Goal: Task Accomplishment & Management: Complete application form

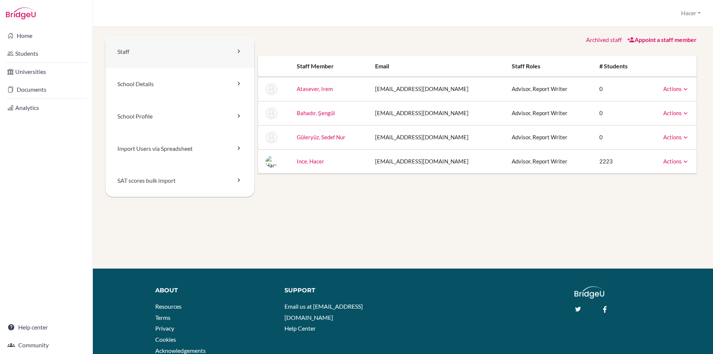
click at [133, 49] on link "Staff" at bounding box center [179, 52] width 149 height 32
click at [129, 81] on link "School Details" at bounding box center [179, 84] width 149 height 32
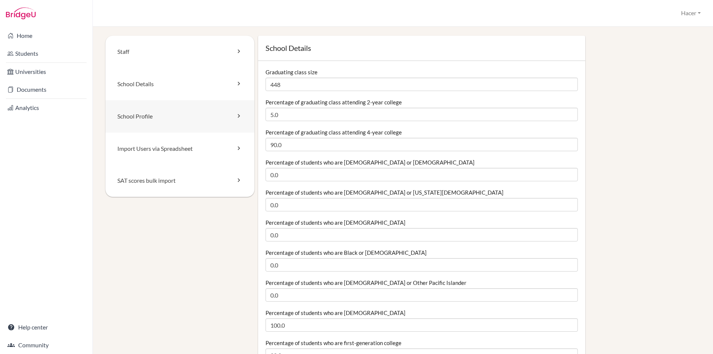
click at [134, 117] on link "School Profile" at bounding box center [179, 116] width 149 height 32
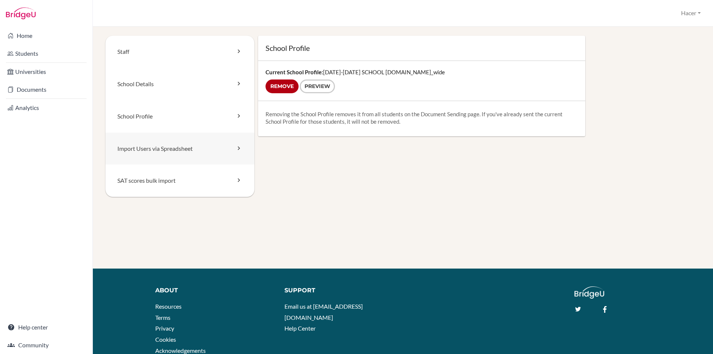
click at [140, 156] on link "Import Users via Spreadsheet" at bounding box center [179, 149] width 149 height 32
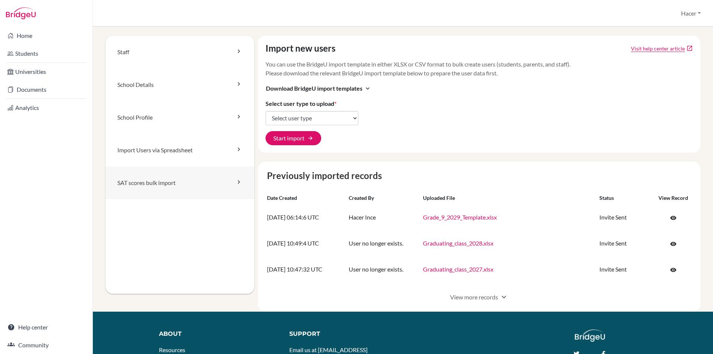
click at [136, 183] on link "SAT scores bulk import" at bounding box center [179, 182] width 149 height 33
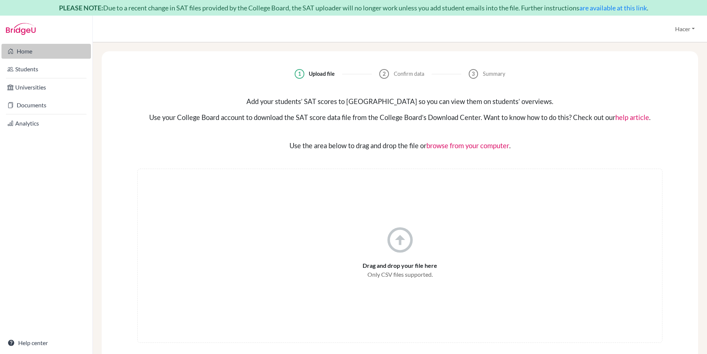
click at [23, 55] on link "Home" at bounding box center [45, 51] width 89 height 15
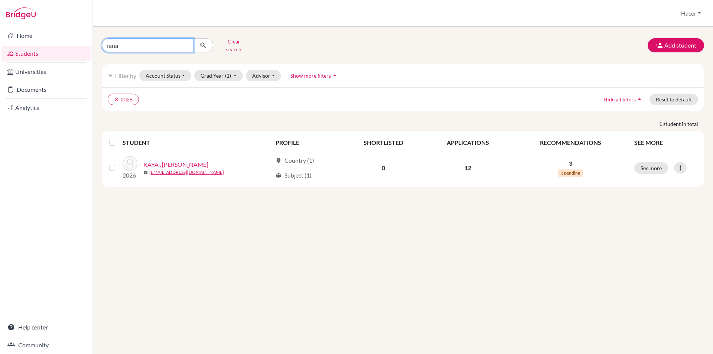
drag, startPoint x: 120, startPoint y: 46, endPoint x: 98, endPoint y: 44, distance: 22.0
click at [98, 44] on div "rana Clear search" at bounding box center [198, 45] width 205 height 19
type input "[PERSON_NAME]"
click button "submit" at bounding box center [203, 45] width 20 height 14
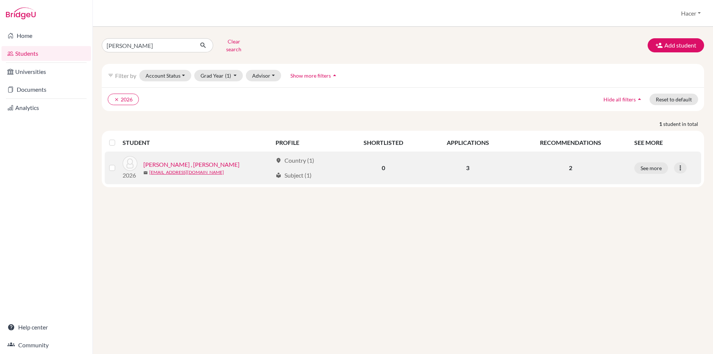
click at [168, 160] on link "[PERSON_NAME] , [PERSON_NAME]" at bounding box center [191, 164] width 96 height 9
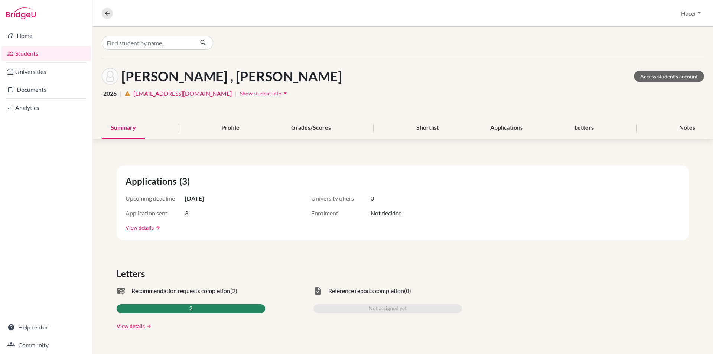
click at [117, 128] on div "Summary" at bounding box center [123, 128] width 43 height 22
click at [229, 127] on div "Profile" at bounding box center [230, 128] width 36 height 22
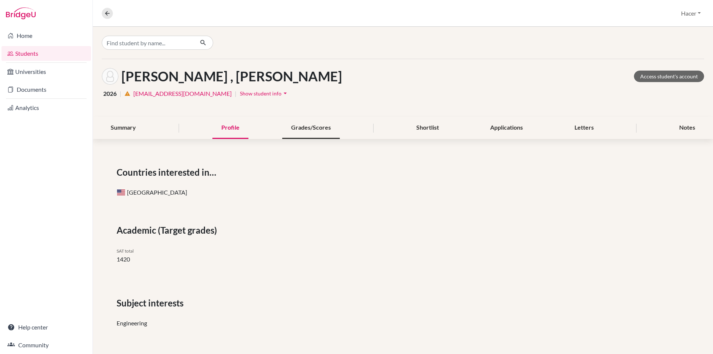
click at [314, 122] on div "Grades/Scores" at bounding box center [311, 128] width 58 height 22
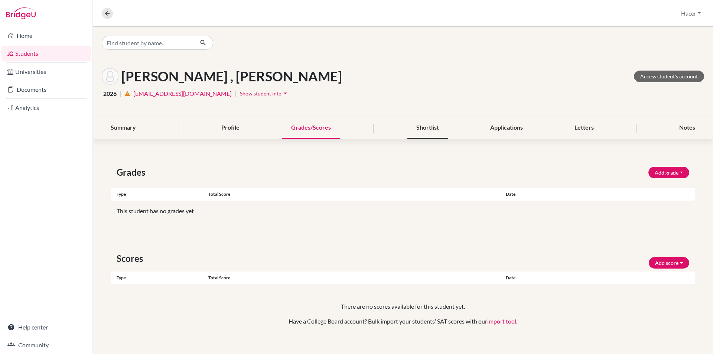
click at [416, 129] on div "Shortlist" at bounding box center [427, 128] width 40 height 22
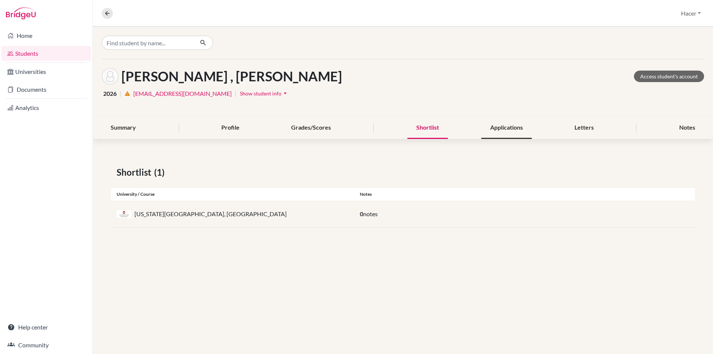
click at [492, 125] on div "Applications" at bounding box center [506, 128] width 50 height 22
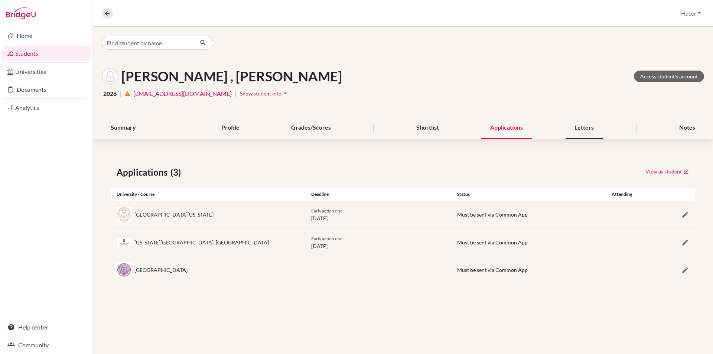
click at [581, 125] on div "Letters" at bounding box center [583, 128] width 37 height 22
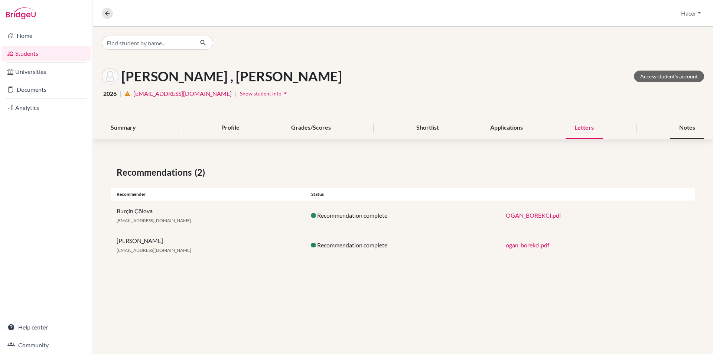
click at [698, 125] on div "Notes" at bounding box center [687, 128] width 34 height 22
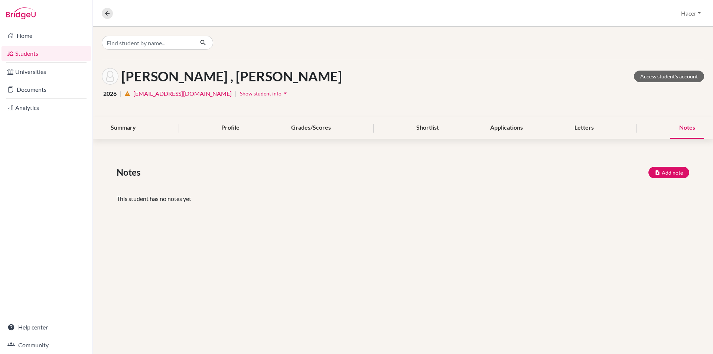
click at [251, 232] on div "BÖREKÇİ , Ogan Access student's account 2026 | warning 120788@ogrenci.tedankara…" at bounding box center [403, 190] width 620 height 327
click at [29, 54] on link "Students" at bounding box center [45, 53] width 89 height 15
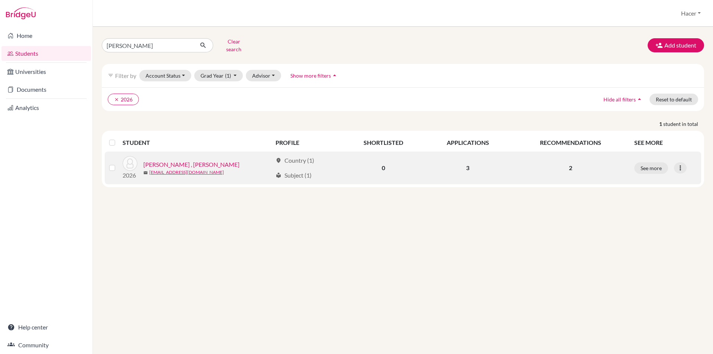
click at [177, 156] on div "2026 [PERSON_NAME] , [PERSON_NAME] mail [EMAIL_ADDRESS][DOMAIN_NAME]" at bounding box center [194, 168] width 155 height 24
click at [176, 160] on link "BÖREKÇİ , Ogan" at bounding box center [191, 164] width 96 height 9
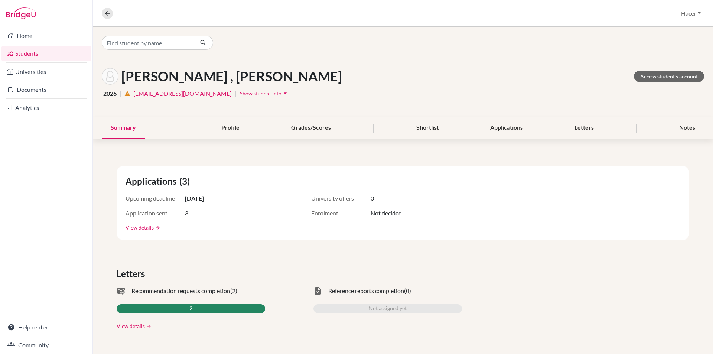
click at [187, 91] on link "120788@ogrenci.tedankara.k12.tr" at bounding box center [182, 93] width 98 height 9
click at [20, 52] on link "Students" at bounding box center [45, 53] width 89 height 15
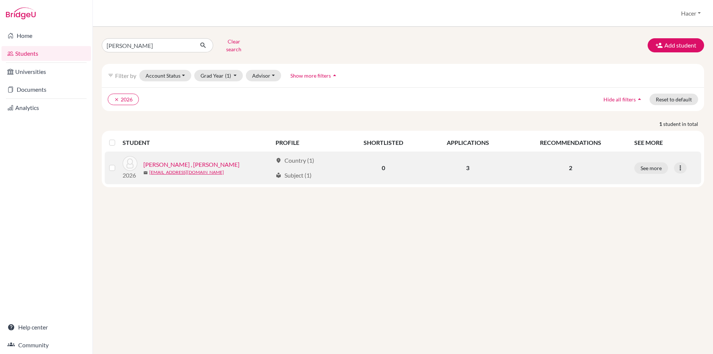
click at [174, 160] on link "[PERSON_NAME] , [PERSON_NAME]" at bounding box center [191, 164] width 96 height 9
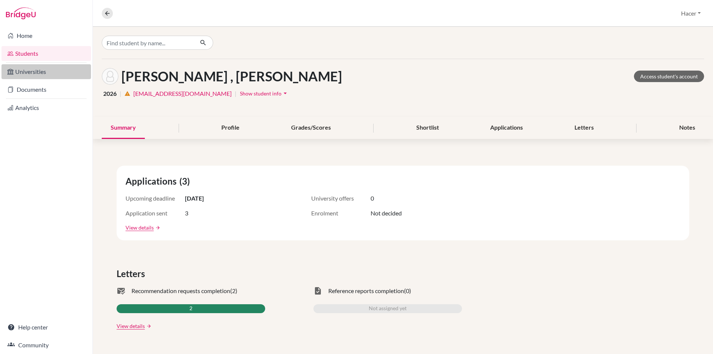
click at [63, 71] on link "Universities" at bounding box center [45, 71] width 89 height 15
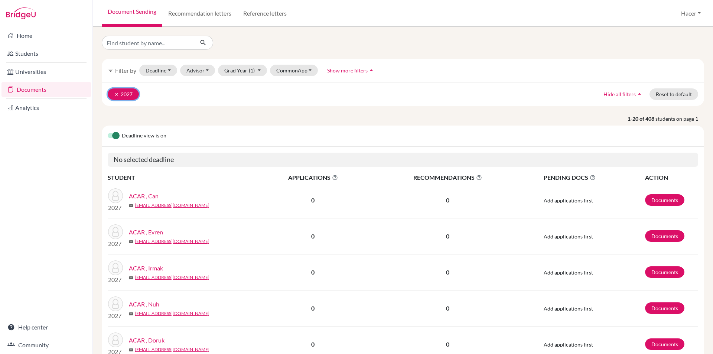
click at [114, 93] on button "clear 2027" at bounding box center [123, 94] width 31 height 12
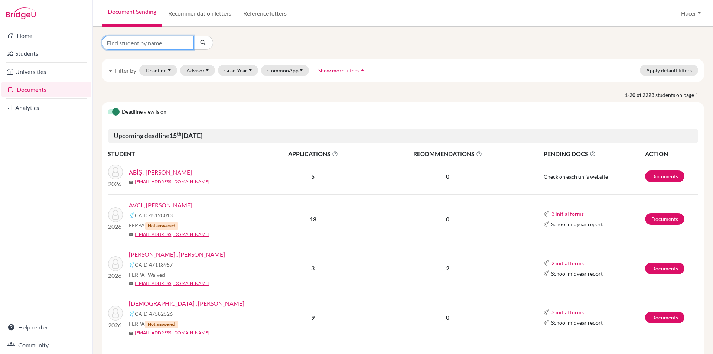
click at [154, 43] on input "Find student by name..." at bounding box center [148, 43] width 92 height 14
click at [656, 264] on link "Documents" at bounding box center [664, 268] width 39 height 12
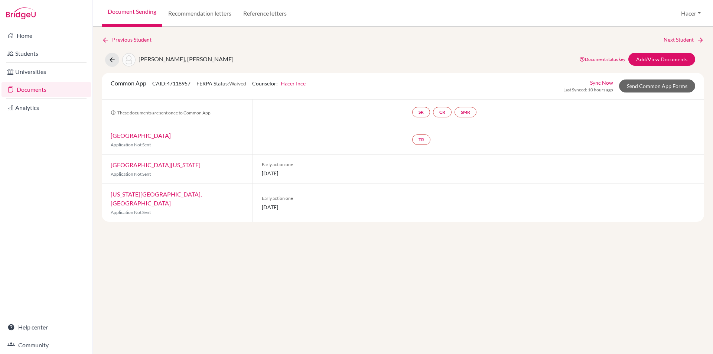
click at [141, 165] on link "University of Texas at Austin" at bounding box center [156, 164] width 90 height 7
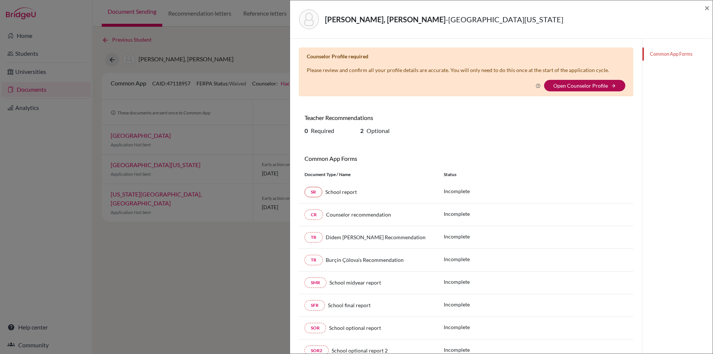
click at [573, 85] on link "Open Counselor Profile" at bounding box center [580, 85] width 55 height 6
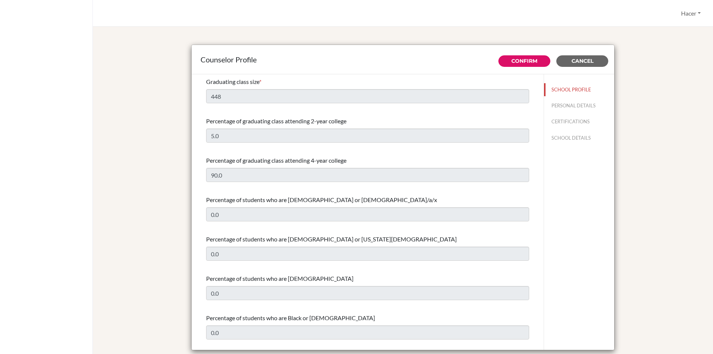
select select "1"
select select "313569"
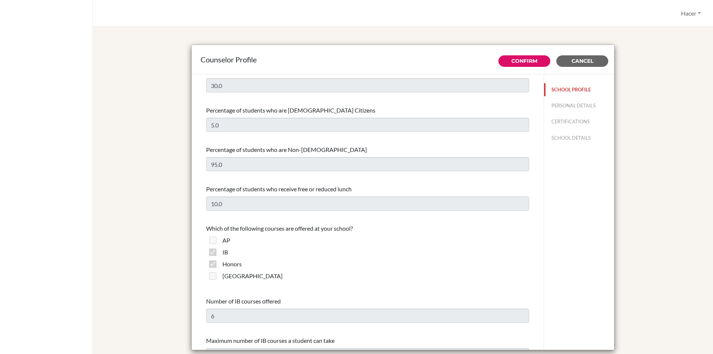
click at [558, 90] on button "SCHOOL PROFILE" at bounding box center [579, 89] width 70 height 13
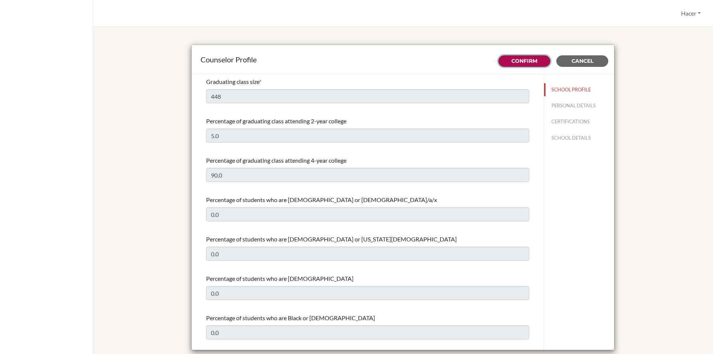
click at [525, 62] on link "Confirm" at bounding box center [524, 61] width 26 height 7
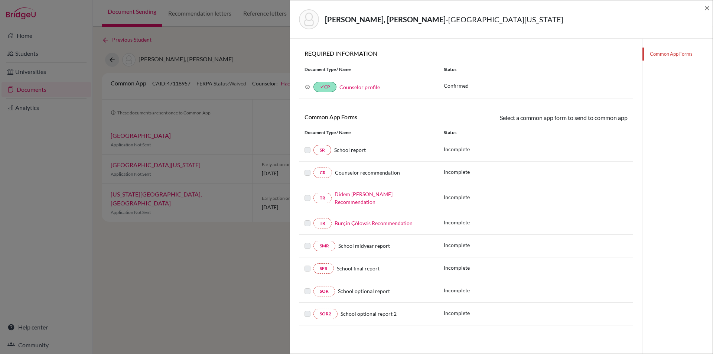
scroll to position [39, 0]
click at [325, 146] on link "SR" at bounding box center [322, 149] width 18 height 10
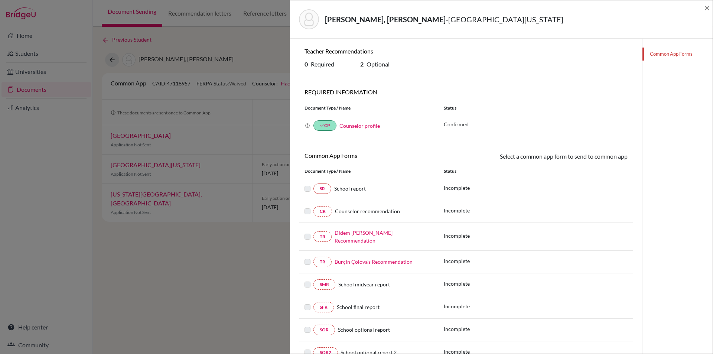
click at [675, 56] on link "Common App Forms" at bounding box center [677, 54] width 70 height 13
click at [675, 53] on link "Common App Forms" at bounding box center [677, 54] width 70 height 13
click at [707, 5] on span "×" at bounding box center [706, 7] width 5 height 11
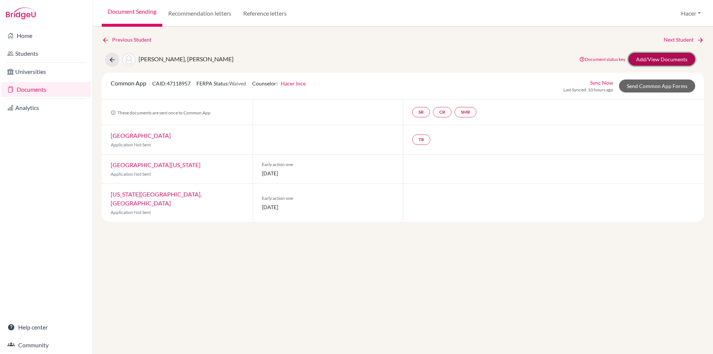
click at [657, 59] on link "Add/View Documents" at bounding box center [661, 59] width 67 height 13
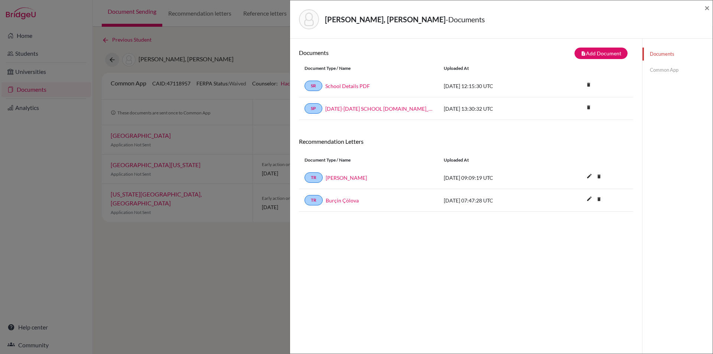
click at [659, 55] on link "Documents" at bounding box center [677, 54] width 70 height 13
click at [660, 72] on link "Common App" at bounding box center [677, 69] width 70 height 13
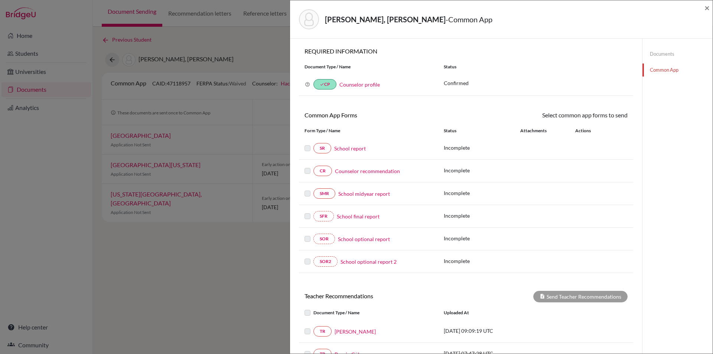
click at [354, 149] on link "School report" at bounding box center [350, 148] width 32 height 8
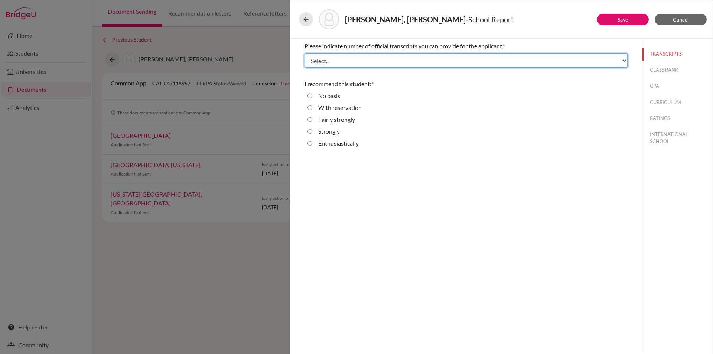
click at [623, 56] on select "Select... 1 2 3 4" at bounding box center [465, 60] width 323 height 14
click at [304, 53] on select "Select... 1 2 3 4" at bounding box center [465, 60] width 323 height 14
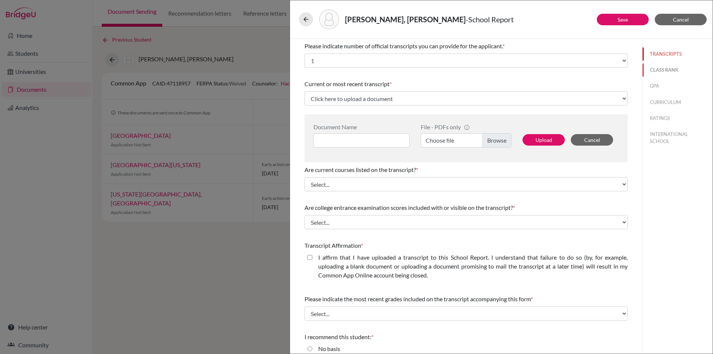
click at [670, 67] on button "CLASS RANK" at bounding box center [677, 69] width 70 height 13
select select "Select..."
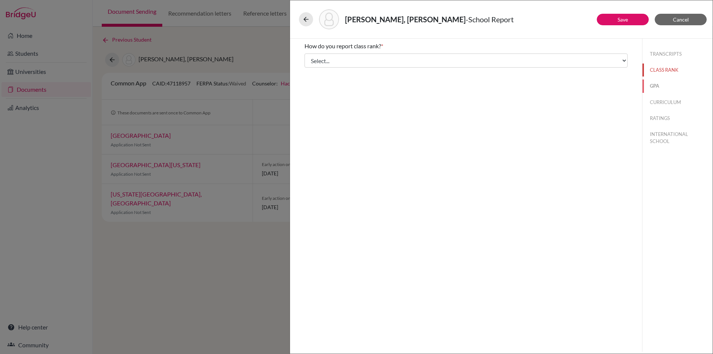
click at [652, 87] on button "GPA" at bounding box center [677, 85] width 70 height 13
click at [665, 98] on button "CURRICULUM" at bounding box center [677, 102] width 70 height 13
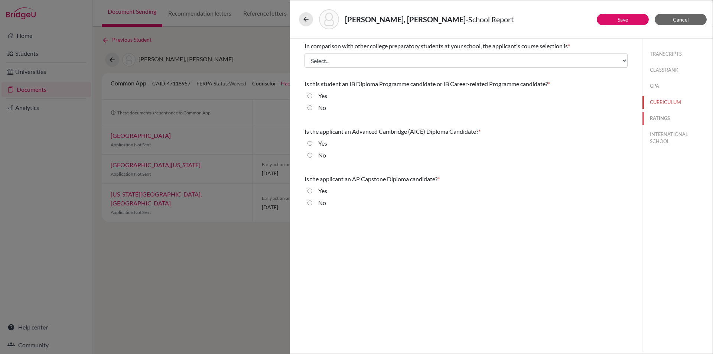
click at [664, 115] on button "RATINGS" at bounding box center [677, 118] width 70 height 13
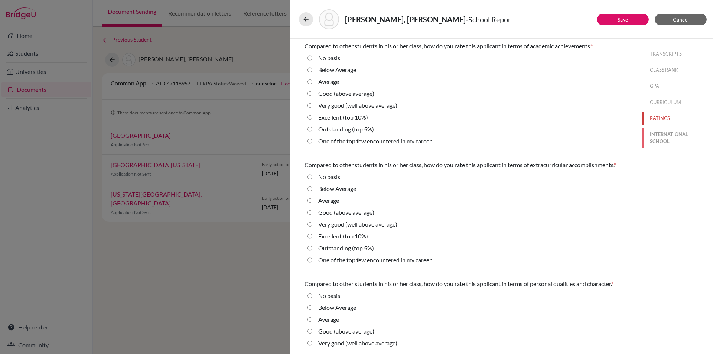
click at [664, 132] on button "INTERNATIONAL SCHOOL" at bounding box center [677, 138] width 70 height 20
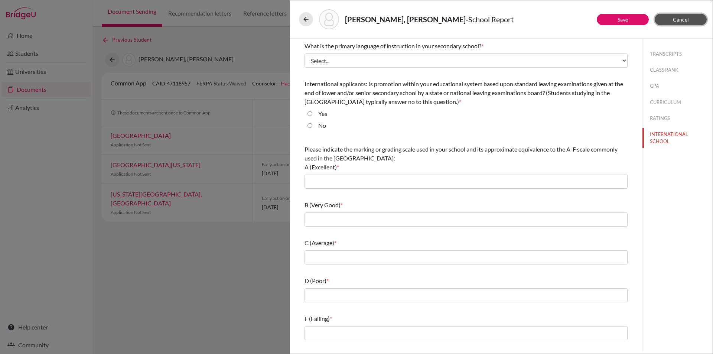
click at [681, 18] on span "Cancel" at bounding box center [681, 19] width 16 height 6
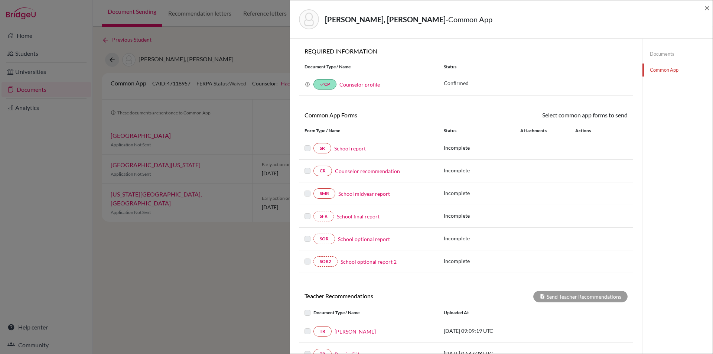
click at [351, 145] on link "School report" at bounding box center [350, 148] width 32 height 8
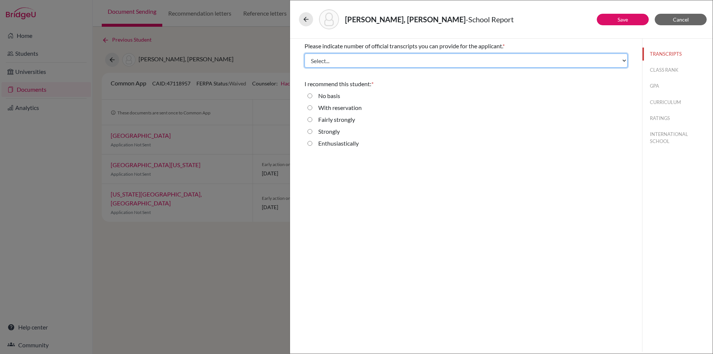
click at [379, 62] on select "Select... 1 2 3 4" at bounding box center [465, 60] width 323 height 14
select select "1"
click at [304, 53] on select "Select... 1 2 3 4" at bounding box center [465, 60] width 323 height 14
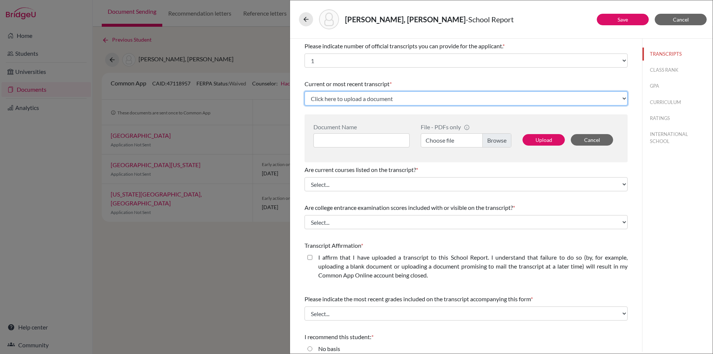
click at [364, 97] on select "Click here to upload a document Upload New File" at bounding box center [465, 98] width 323 height 14
click at [304, 91] on select "Click here to upload a document Upload New File" at bounding box center [465, 98] width 323 height 14
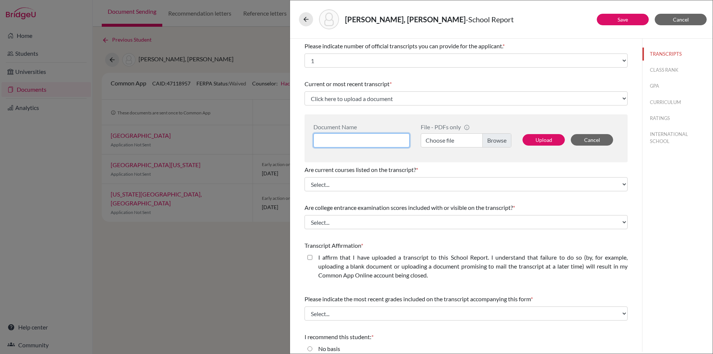
click at [362, 136] on input at bounding box center [361, 140] width 96 height 14
type input "Transcript [PERSON_NAME] [PERSON_NAME]"
click at [488, 140] on label "Choose file" at bounding box center [466, 140] width 91 height 14
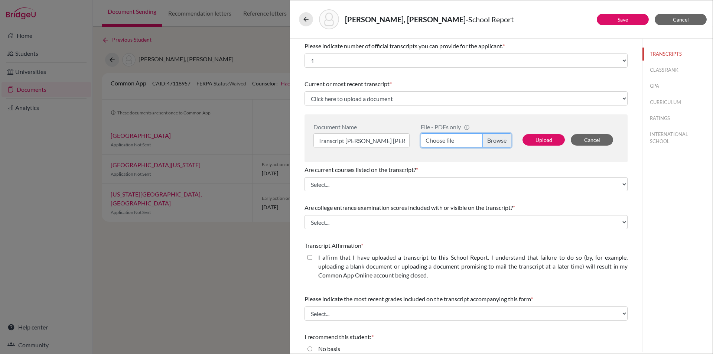
click at [488, 140] on input "Choose file" at bounding box center [466, 140] width 91 height 14
click at [499, 139] on label "[PERSON_NAME] [PERSON_NAME] Transcript.pdf" at bounding box center [466, 140] width 91 height 14
click at [499, 139] on input "[PERSON_NAME] [PERSON_NAME] Transcript.pdf" at bounding box center [466, 140] width 91 height 14
click at [541, 139] on button "Upload" at bounding box center [543, 140] width 42 height 12
select select "666915"
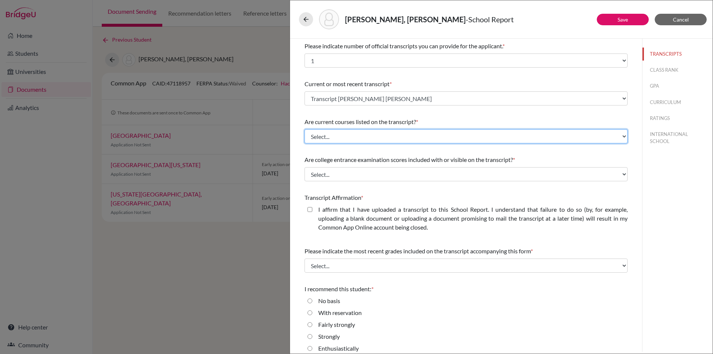
click at [614, 134] on select "Select... Yes No" at bounding box center [465, 136] width 323 height 14
select select "1"
click at [304, 129] on select "Select... Yes No" at bounding box center [465, 136] width 323 height 14
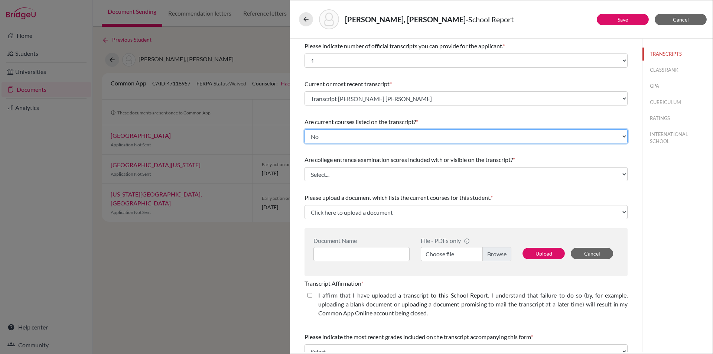
scroll to position [37, 0]
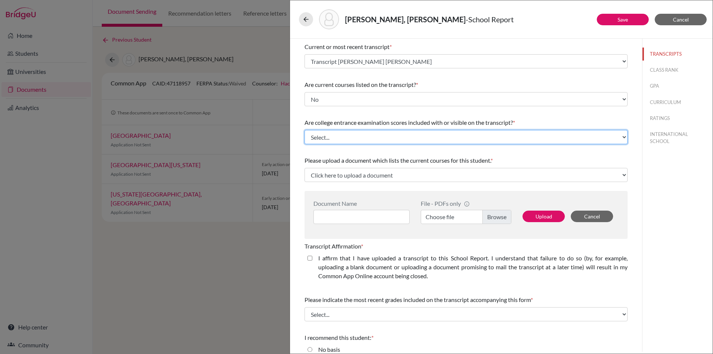
click at [619, 136] on select "Select... Yes No" at bounding box center [465, 137] width 323 height 14
select select "1"
click at [304, 130] on select "Select... Yes No" at bounding box center [465, 137] width 323 height 14
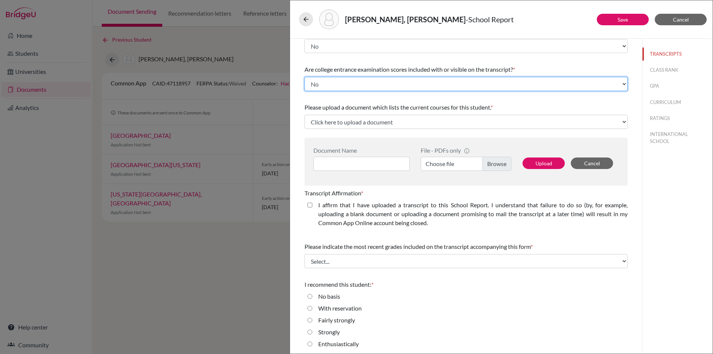
scroll to position [93, 0]
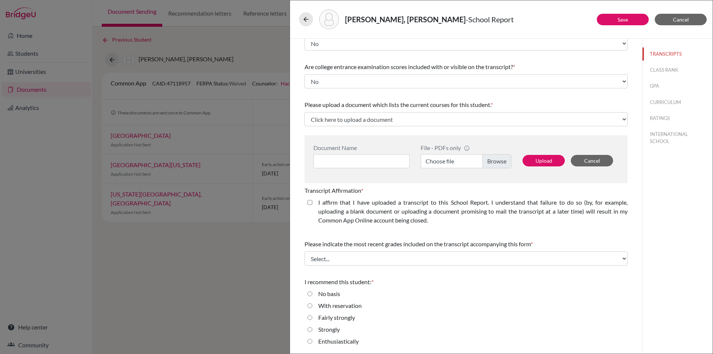
click at [308, 200] on closed\ "I affirm that I have uploaded a transcript to this School Report. I understand …" at bounding box center [309, 202] width 5 height 9
checkbox closed\ "true"
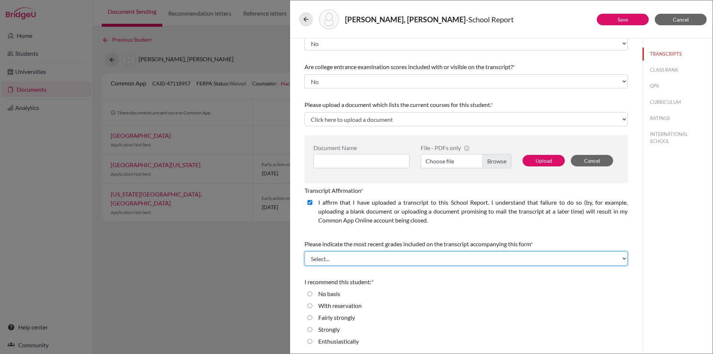
click at [340, 257] on select "Select... Final junior year grades 1st Quarter senior year grades 2nd Quarter/1…" at bounding box center [465, 258] width 323 height 14
select select "0"
click at [304, 251] on select "Select... Final junior year grades 1st Quarter senior year grades 2nd Quarter/1…" at bounding box center [465, 258] width 323 height 14
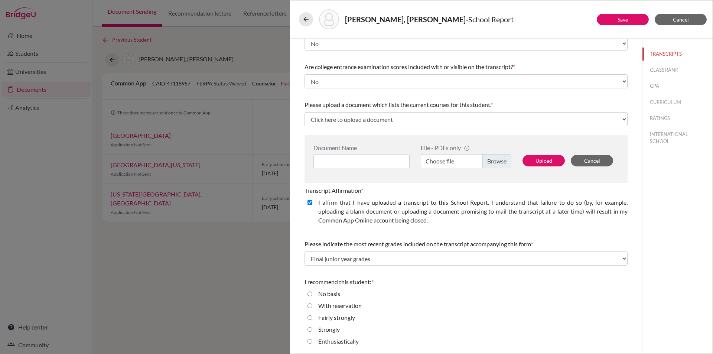
click at [309, 341] on input "Enthusiastically" at bounding box center [309, 341] width 5 height 9
radio input "true"
click at [635, 21] on button "Save" at bounding box center [622, 20] width 52 height 12
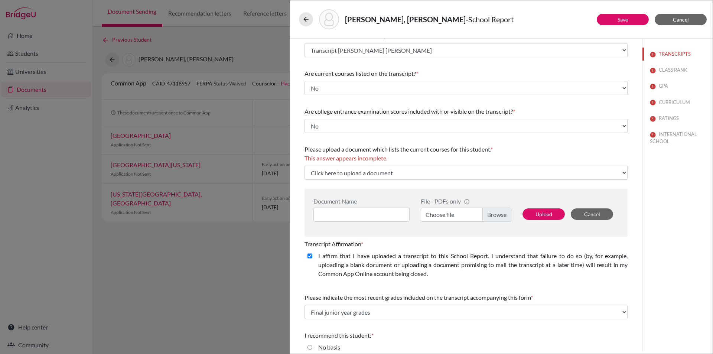
scroll to position [0, 0]
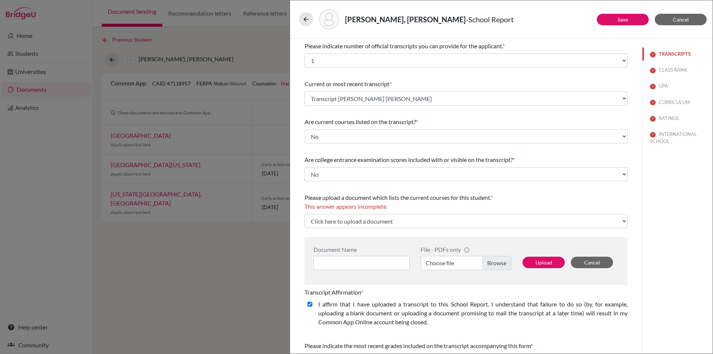
click at [670, 54] on button "TRANSCRIPTS" at bounding box center [677, 54] width 70 height 13
click at [666, 70] on button "CLASS RANK" at bounding box center [677, 69] width 70 height 13
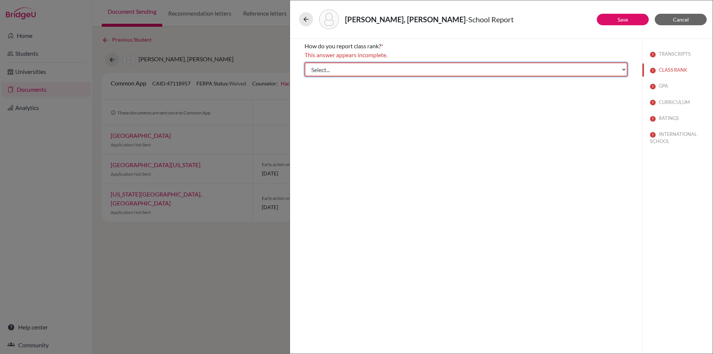
drag, startPoint x: 622, startPoint y: 68, endPoint x: 607, endPoint y: 68, distance: 15.2
click at [622, 68] on select "Select... Exact Decile Quintile Quartile None" at bounding box center [465, 69] width 323 height 14
click at [304, 62] on select "Select... Exact Decile Quintile Quartile None" at bounding box center [465, 69] width 323 height 14
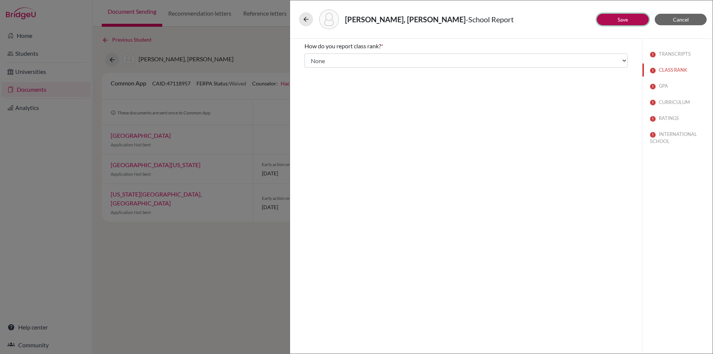
click at [624, 15] on button "Save" at bounding box center [622, 20] width 52 height 12
select select "1"
select select "0"
select select "666915"
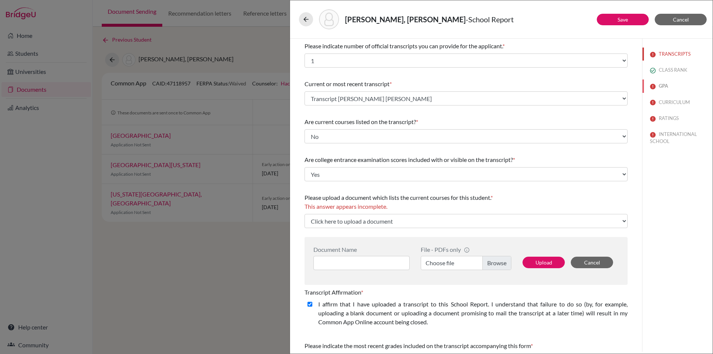
click at [663, 84] on button "GPA" at bounding box center [677, 85] width 70 height 13
select select "Select..."
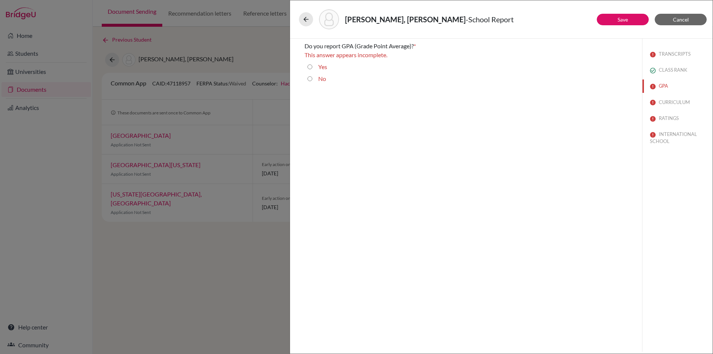
click at [309, 63] on input "Yes" at bounding box center [309, 66] width 5 height 9
radio input "true"
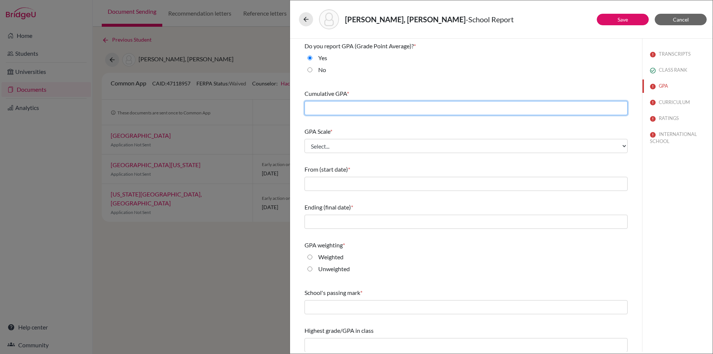
click at [330, 103] on input "text" at bounding box center [465, 108] width 323 height 14
click at [375, 109] on input "text" at bounding box center [465, 108] width 323 height 14
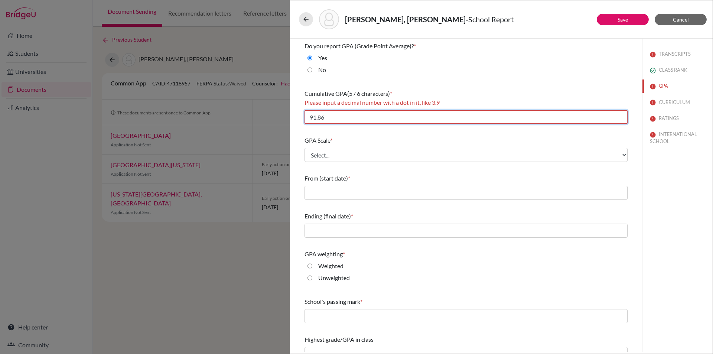
click at [318, 120] on input "91,86" at bounding box center [465, 117] width 323 height 14
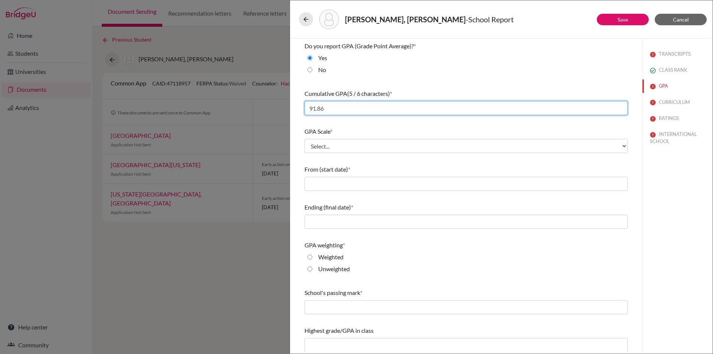
type input "91.86"
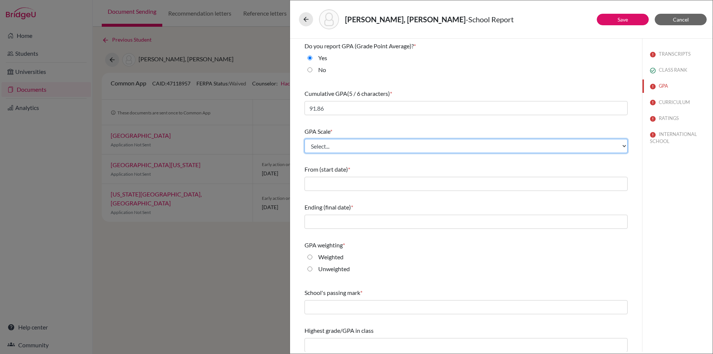
click at [339, 145] on select "Select... 4 5 6 7 8 9 10 11 12 13 14 15 16 17 18 19 20 100" at bounding box center [465, 146] width 323 height 14
select select "100"
click at [304, 139] on select "Select... 4 5 6 7 8 9 10 11 12 13 14 15 16 17 18 19 20 100" at bounding box center [465, 146] width 323 height 14
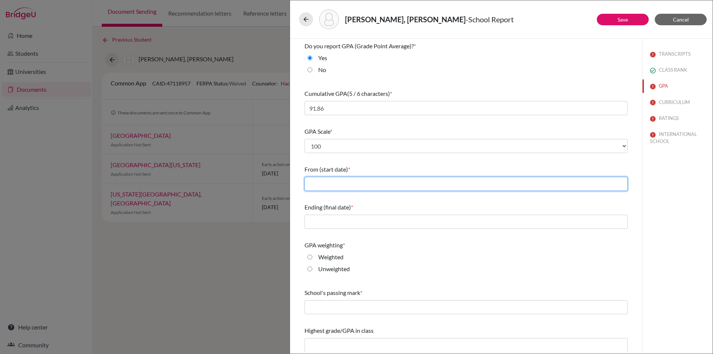
click at [348, 181] on input "text" at bounding box center [465, 184] width 323 height 14
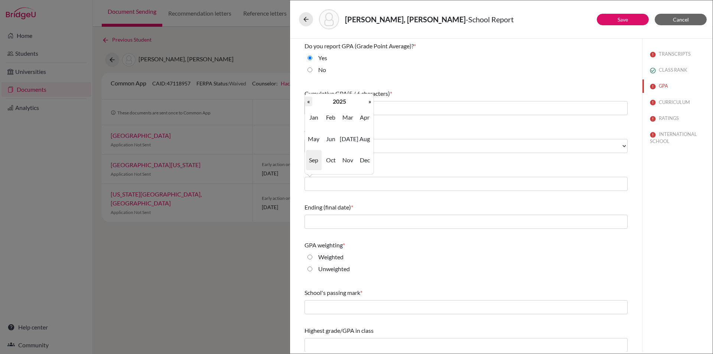
click at [309, 102] on th "«" at bounding box center [308, 102] width 7 height 10
click at [312, 157] on span "Sep" at bounding box center [314, 160] width 16 height 20
type input "09/2022"
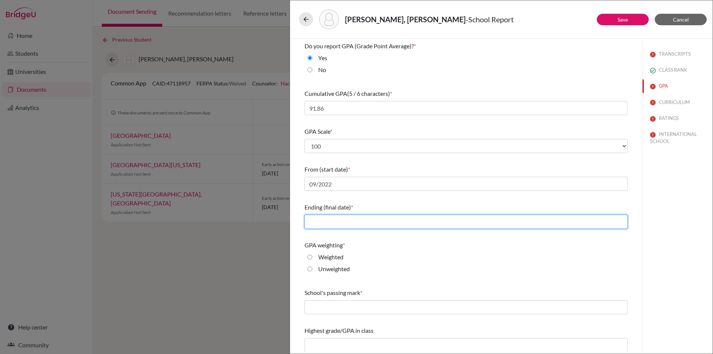
click at [328, 225] on input "text" at bounding box center [465, 222] width 323 height 14
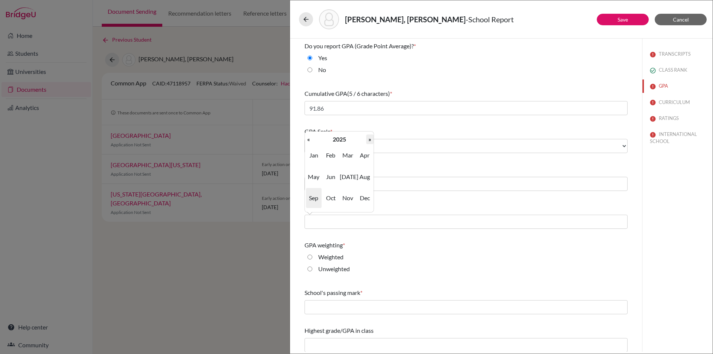
click at [366, 140] on th "»" at bounding box center [369, 139] width 7 height 10
click at [334, 178] on span "Jun" at bounding box center [331, 177] width 16 height 20
type input "06/2026"
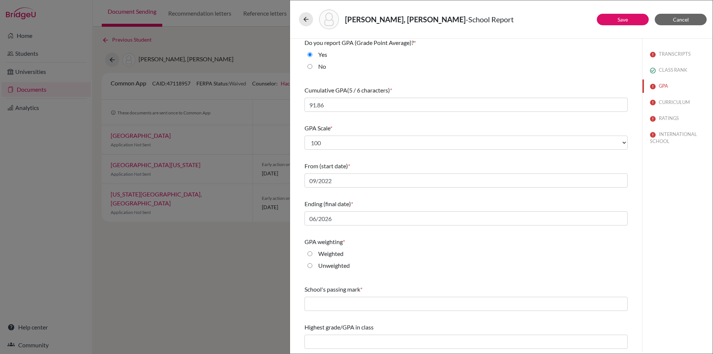
click at [309, 264] on input "Unweighted" at bounding box center [309, 265] width 5 height 9
radio input "true"
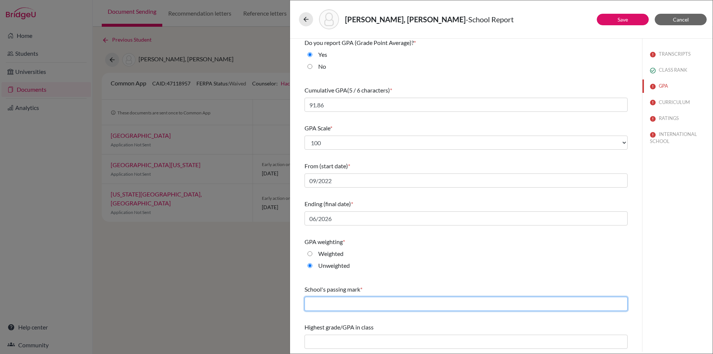
click at [328, 305] on input "text" at bounding box center [465, 304] width 323 height 14
type input "50"
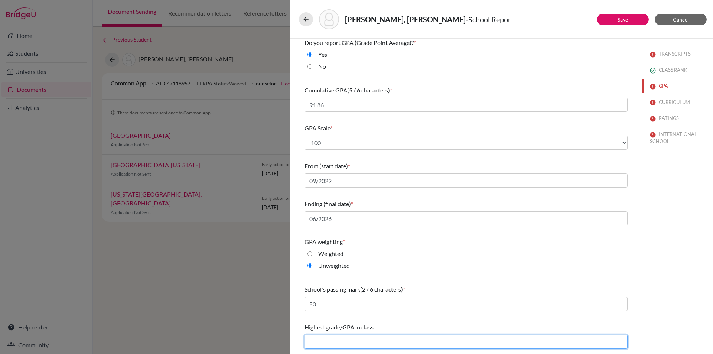
click at [341, 346] on input "text" at bounding box center [465, 341] width 323 height 14
drag, startPoint x: 365, startPoint y: 341, endPoint x: 363, endPoint y: 337, distance: 4.5
click at [365, 340] on input "text" at bounding box center [465, 341] width 323 height 14
type input "99,54"
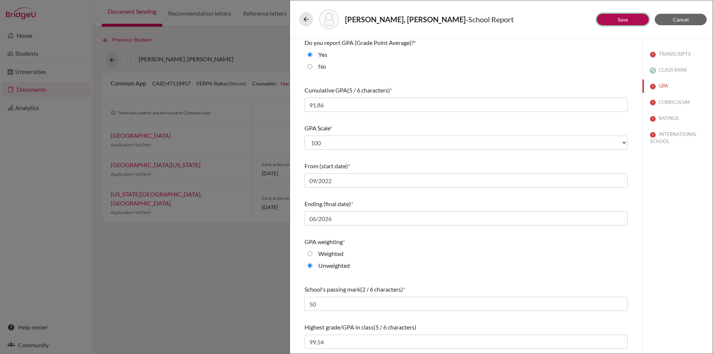
click at [626, 17] on link "Save" at bounding box center [622, 19] width 10 height 6
select select "1"
select select "0"
select select "1"
select select "666915"
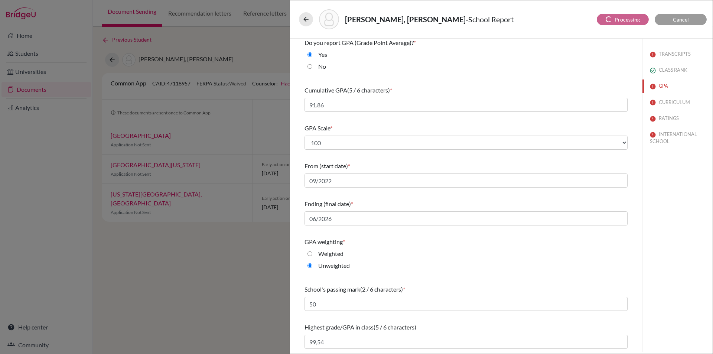
select select "1"
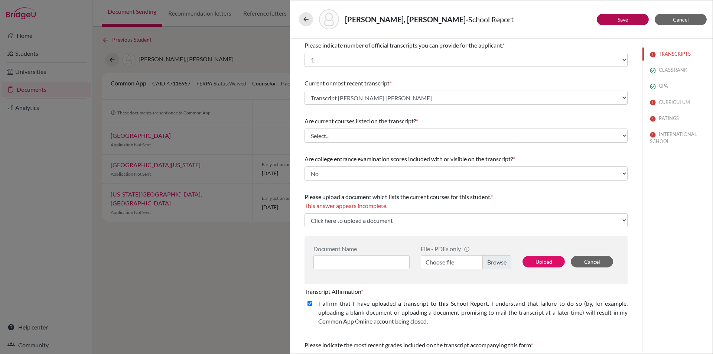
scroll to position [0, 0]
click at [675, 100] on button "CURRICULUM" at bounding box center [677, 102] width 70 height 13
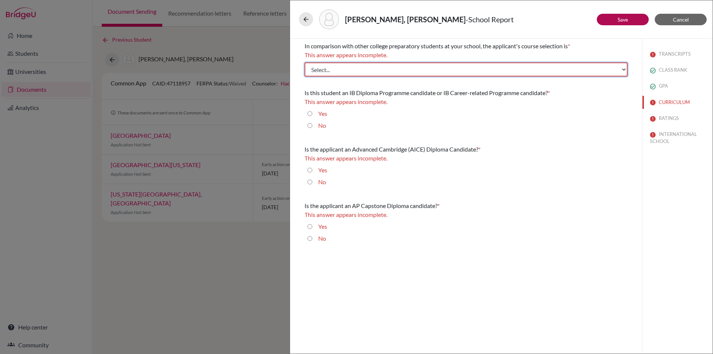
click at [366, 69] on select "Select... Less than demanding Average [PERSON_NAME] Very demanding Most demandi…" at bounding box center [465, 69] width 323 height 14
select select "4"
click at [304, 62] on select "Select... Less than demanding Average [PERSON_NAME] Very demanding Most demandi…" at bounding box center [465, 69] width 323 height 14
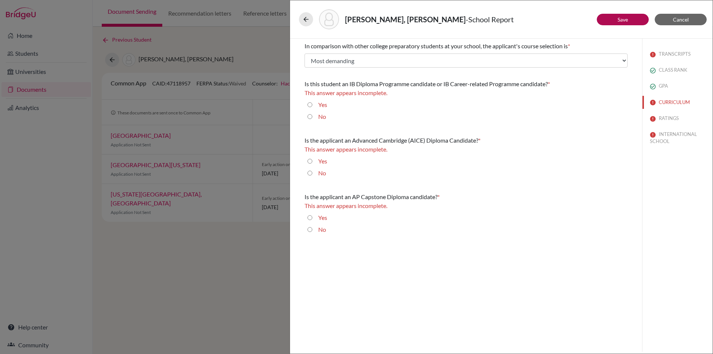
click at [310, 117] on input "No" at bounding box center [309, 116] width 5 height 9
radio input "true"
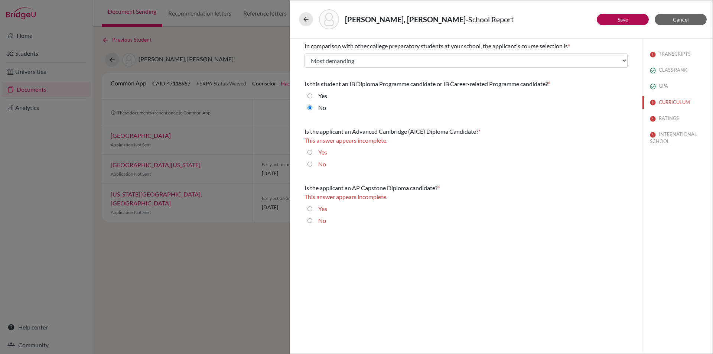
click at [308, 163] on input "No" at bounding box center [309, 164] width 5 height 9
radio input "true"
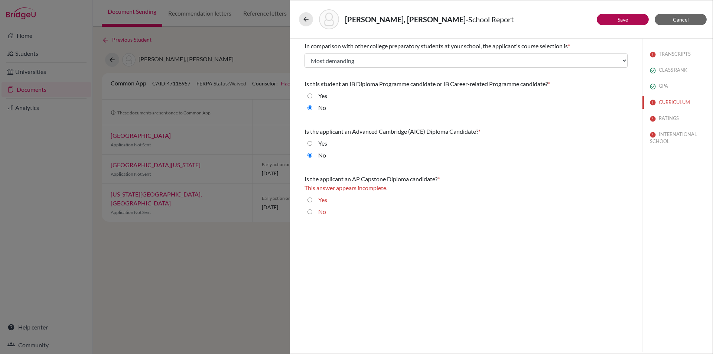
click at [308, 210] on input "No" at bounding box center [309, 211] width 5 height 9
radio input "true"
click at [620, 18] on link "Save" at bounding box center [622, 19] width 10 height 6
select select "1"
select select "0"
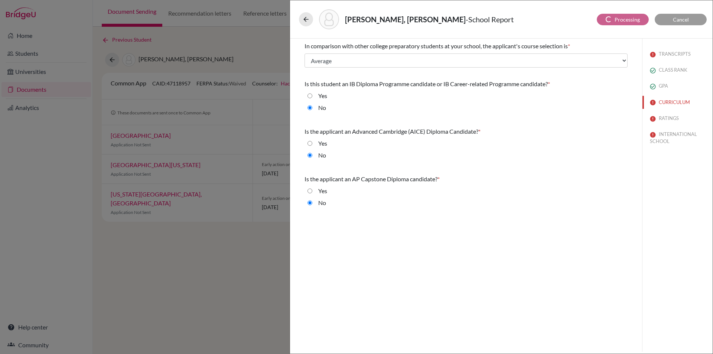
select select "666915"
select select "1"
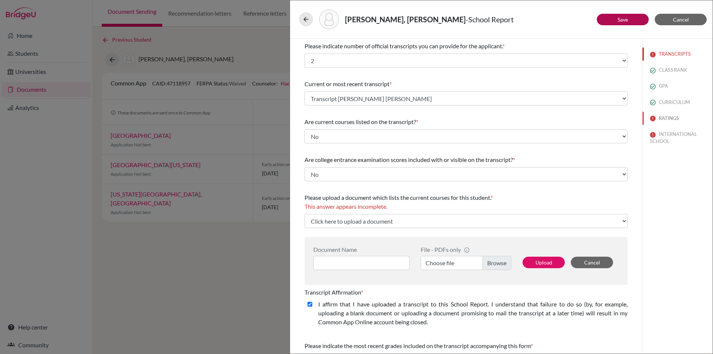
click at [656, 116] on button "RATINGS" at bounding box center [677, 118] width 70 height 13
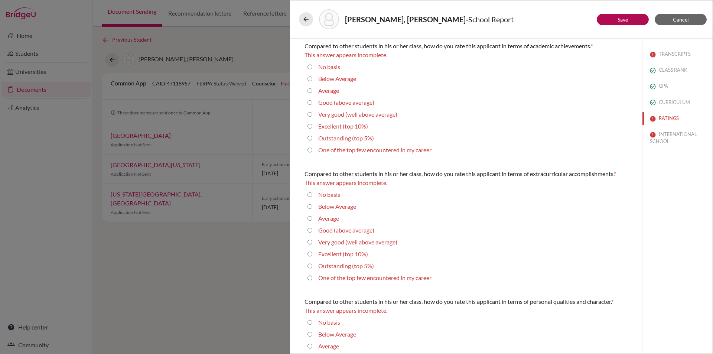
click at [310, 137] on 5\%\) "Outstanding (top 5%)" at bounding box center [309, 138] width 5 height 9
radio 5\%\) "true"
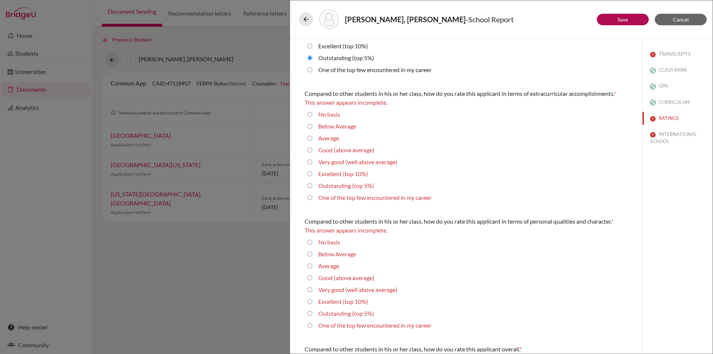
scroll to position [74, 0]
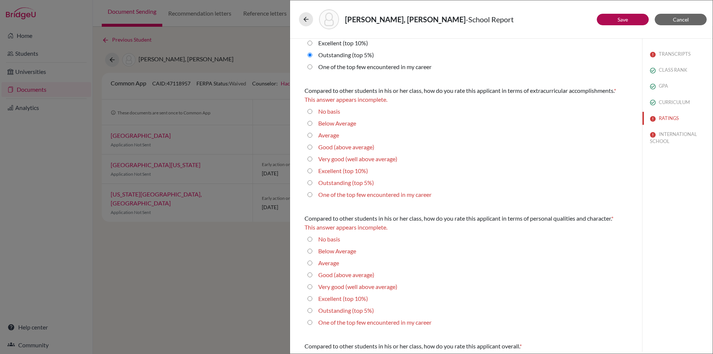
click at [309, 184] on 5\%\) "Outstanding (top 5%)" at bounding box center [309, 182] width 5 height 9
radio 5\%\) "true"
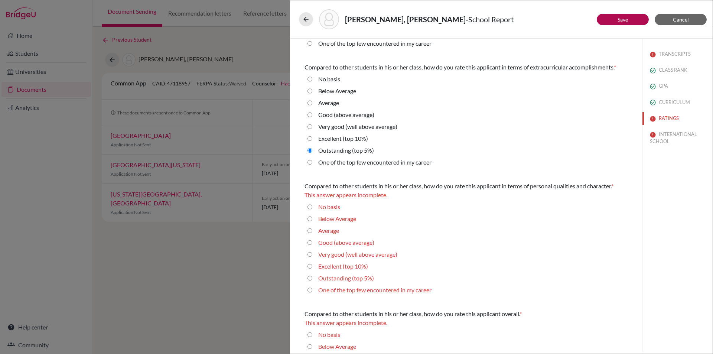
scroll to position [0, 0]
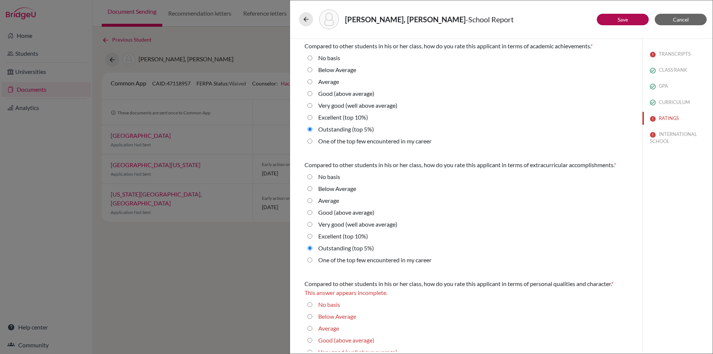
click at [309, 115] on 10\%\) "Excellent (top 10%)" at bounding box center [309, 117] width 5 height 9
radio 10\%\) "true"
click at [309, 103] on average\) "Very good (well above average)" at bounding box center [309, 105] width 5 height 9
radio average\) "true"
click at [309, 117] on 10\%\) "Excellent (top 10%)" at bounding box center [309, 117] width 5 height 9
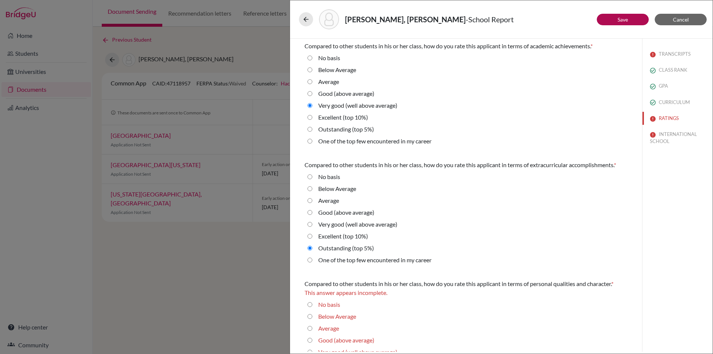
radio 10\%\) "true"
click at [309, 104] on average\) "Very good (well above average)" at bounding box center [309, 105] width 5 height 9
radio average\) "true"
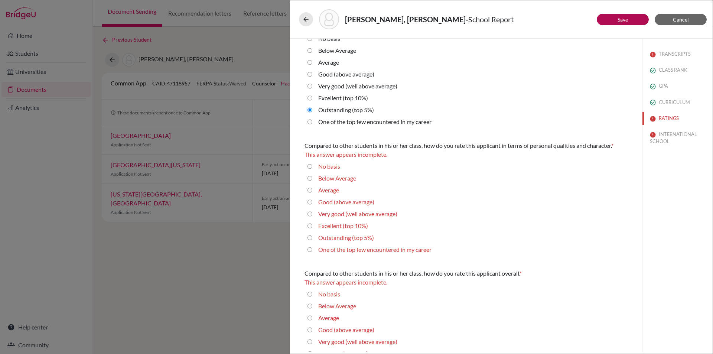
scroll to position [174, 0]
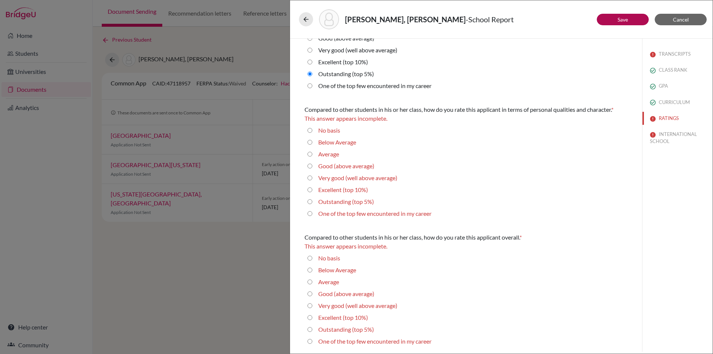
click at [309, 202] on 5\%\) "Outstanding (top 5%)" at bounding box center [309, 201] width 5 height 9
radio 5\%\) "true"
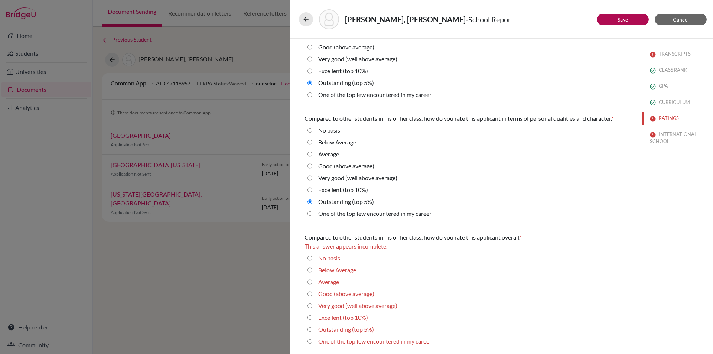
scroll to position [165, 0]
click at [311, 214] on career "One of the top few encountered in my career" at bounding box center [309, 213] width 5 height 9
radio career "true"
click at [308, 329] on 5\%\) "Outstanding (top 5%)" at bounding box center [309, 329] width 5 height 9
radio 5\%\) "true"
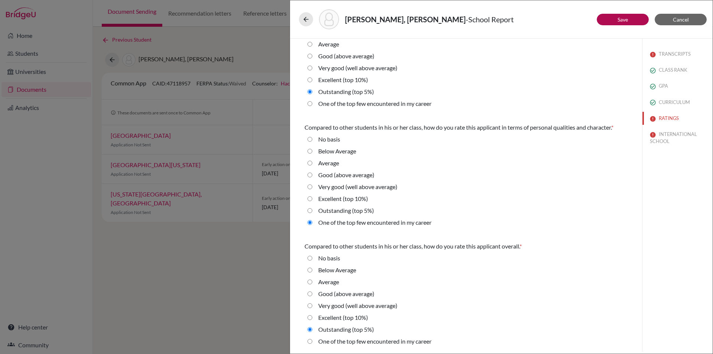
scroll to position [156, 0]
click at [629, 20] on button "Save" at bounding box center [622, 20] width 52 height 12
select select "0"
select select "1"
select select "666915"
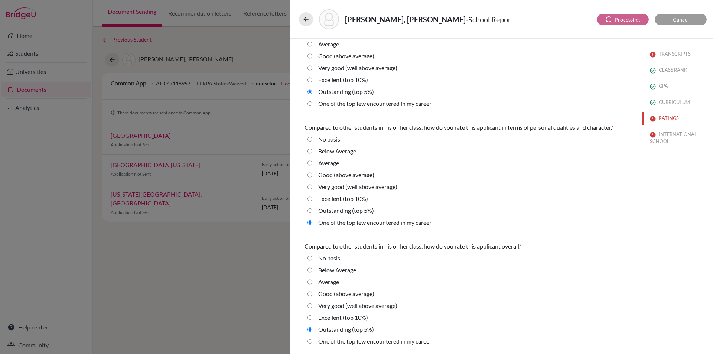
select select "1"
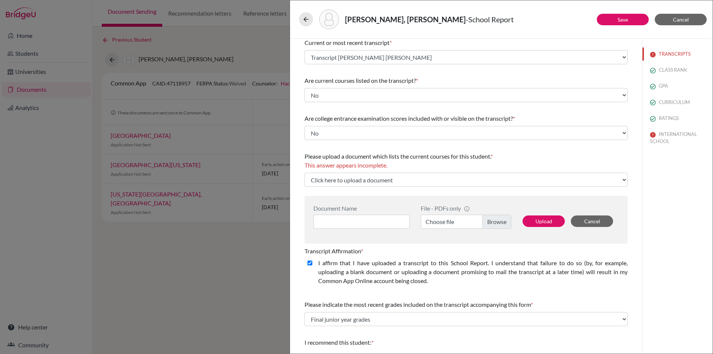
scroll to position [0, 0]
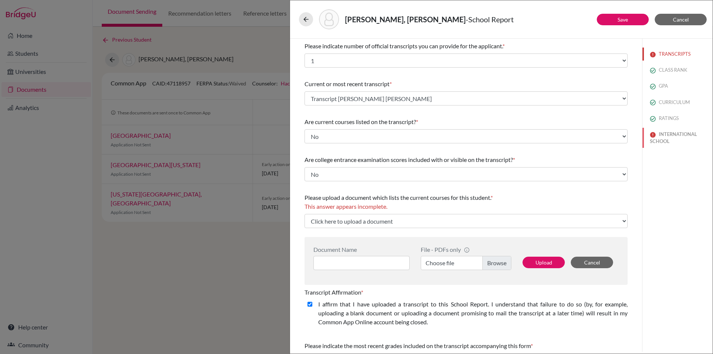
click at [659, 135] on button "INTERNATIONAL SCHOOL" at bounding box center [677, 138] width 70 height 20
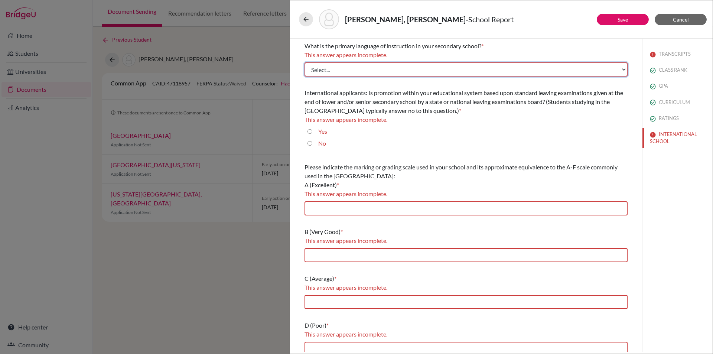
click at [428, 67] on select "Select... Albanian Arabic Armenian Assamese Azerbaijani Belarusian Bengali Bulg…" at bounding box center [465, 69] width 323 height 14
select select "14"
click at [304, 62] on select "Select... Albanian Arabic Armenian Assamese Azerbaijani Belarusian Bengali Bulg…" at bounding box center [465, 69] width 323 height 14
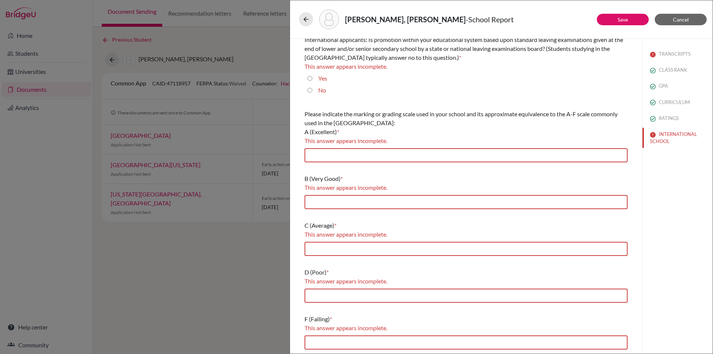
scroll to position [45, 0]
click at [308, 90] on input "No" at bounding box center [309, 89] width 5 height 9
radio input "true"
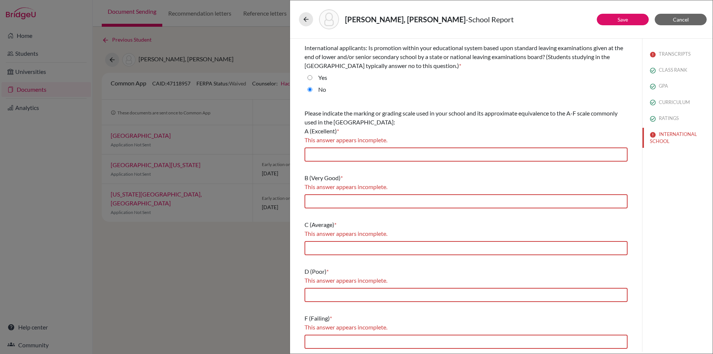
scroll to position [36, 0]
click at [336, 151] on input "text" at bounding box center [465, 154] width 323 height 14
type input "85-100"
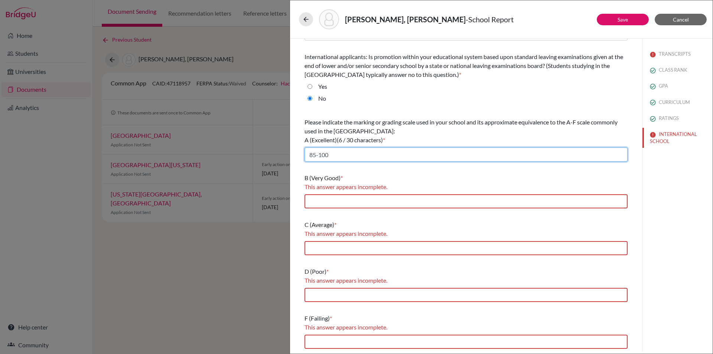
scroll to position [27, 0]
click at [334, 199] on input "text" at bounding box center [465, 201] width 323 height 14
type input "70-84.99"
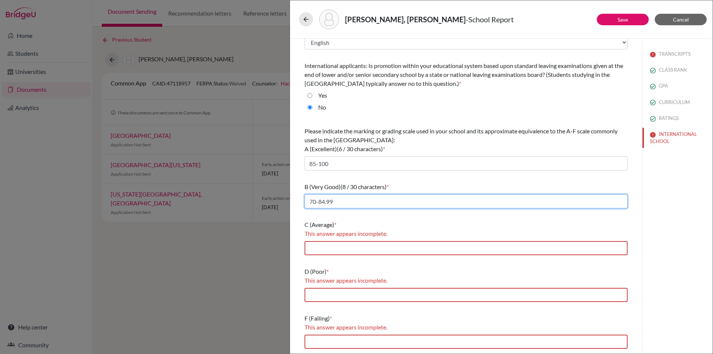
scroll to position [18, 0]
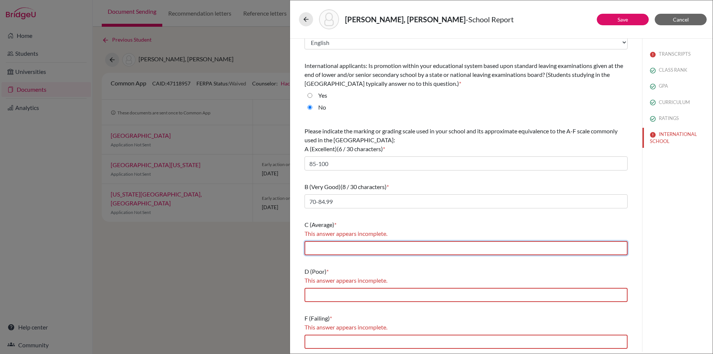
click at [350, 248] on input "text" at bounding box center [465, 248] width 323 height 14
type input "60-69.99"
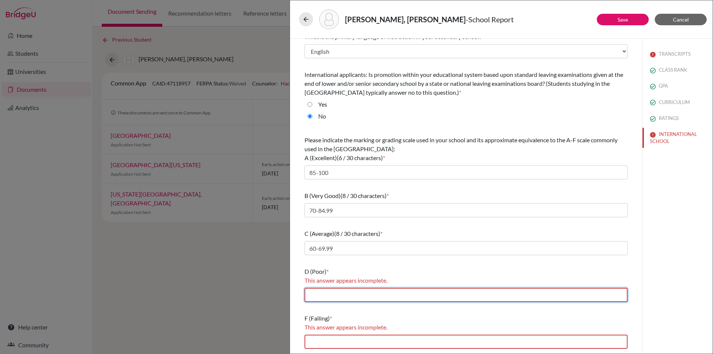
click at [363, 291] on input "text" at bounding box center [465, 295] width 323 height 14
type input "50-59.99"
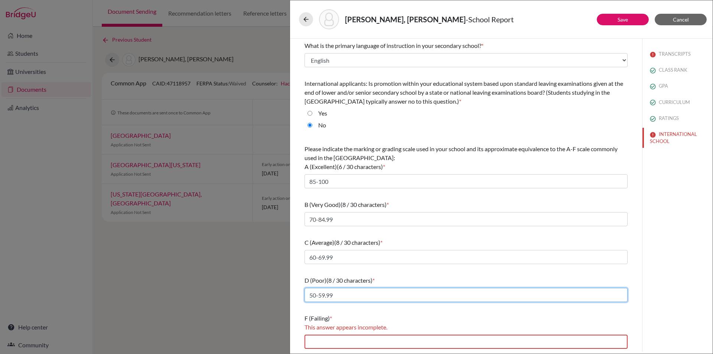
scroll to position [0, 0]
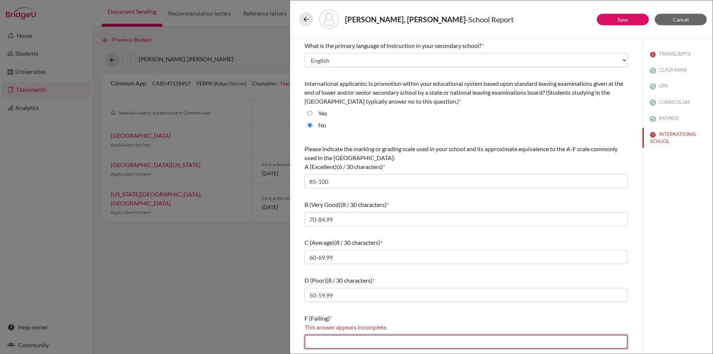
click at [359, 343] on input "text" at bounding box center [465, 341] width 323 height 14
type input "0-49.99"
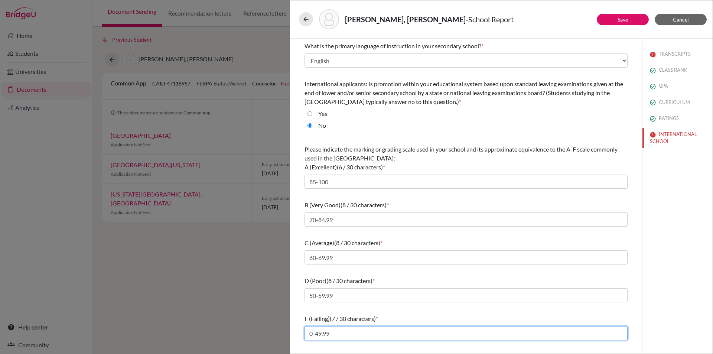
scroll to position [0, 0]
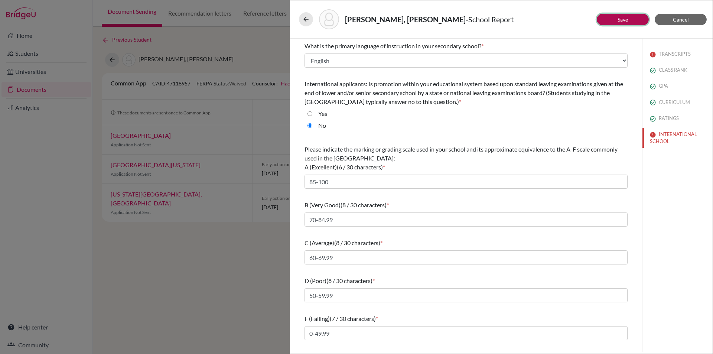
click at [625, 17] on link "Save" at bounding box center [622, 19] width 10 height 6
select select "1"
select select "0"
select select "666915"
select select "1"
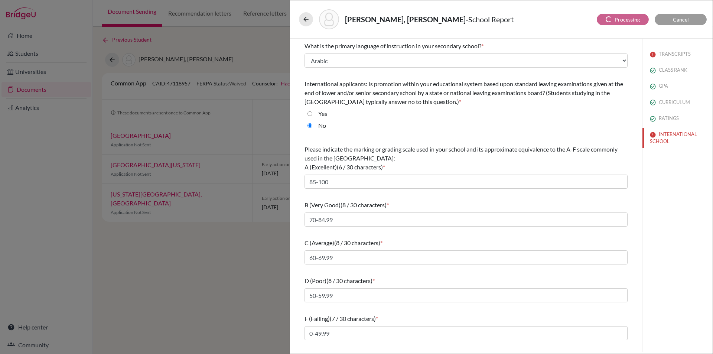
select select "1"
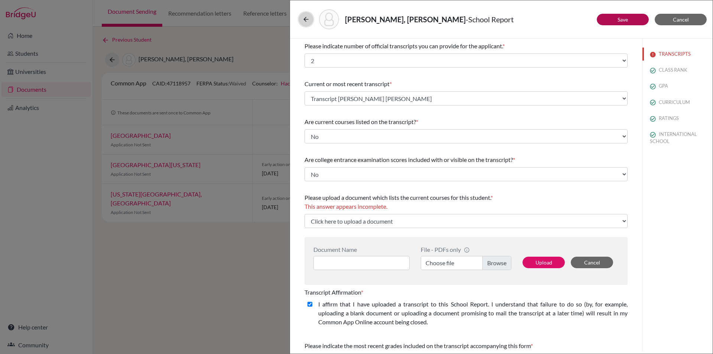
click at [307, 21] on icon at bounding box center [305, 19] width 7 height 7
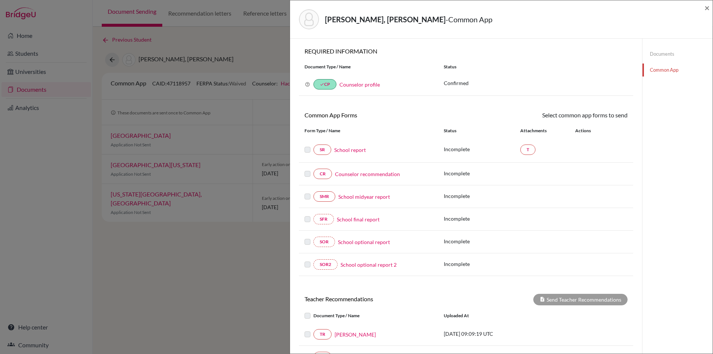
click at [352, 149] on link "School report" at bounding box center [350, 150] width 32 height 8
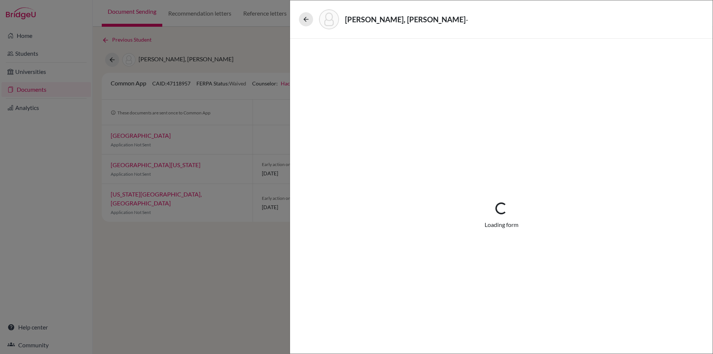
select select "1"
select select "666915"
select select "1"
select select "0"
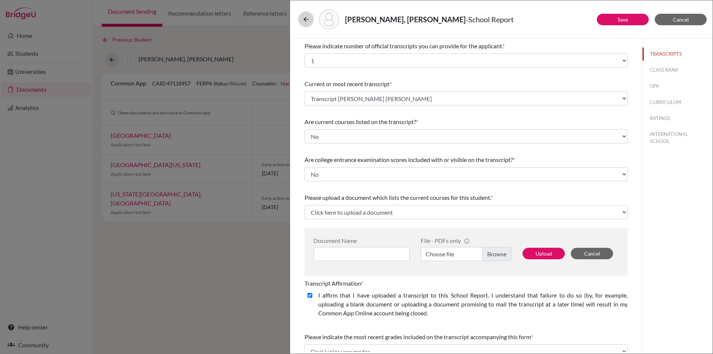
click at [303, 18] on icon at bounding box center [305, 19] width 7 height 7
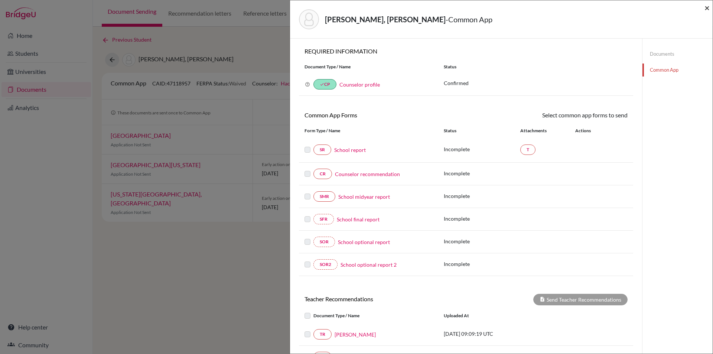
click at [705, 6] on span "×" at bounding box center [706, 7] width 5 height 11
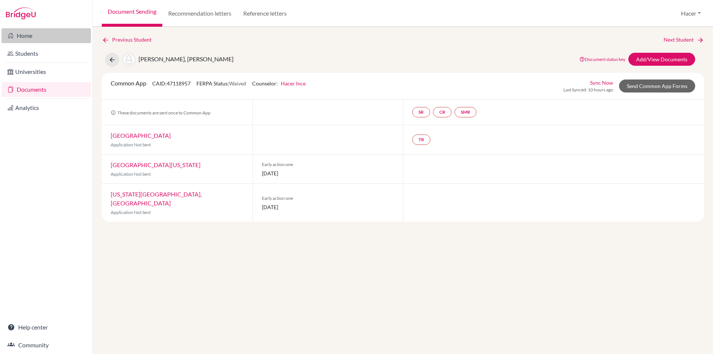
click at [30, 35] on link "Home" at bounding box center [45, 35] width 89 height 15
